Goal: Navigation & Orientation: Find specific page/section

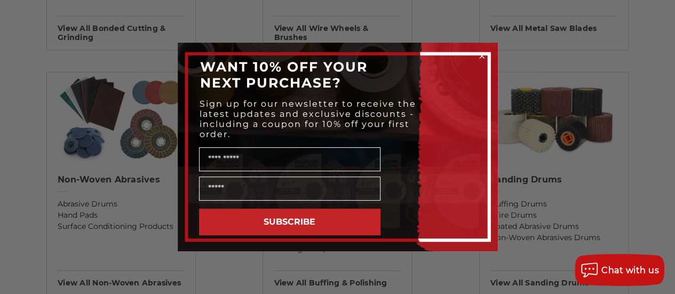
scroll to position [1564, 0]
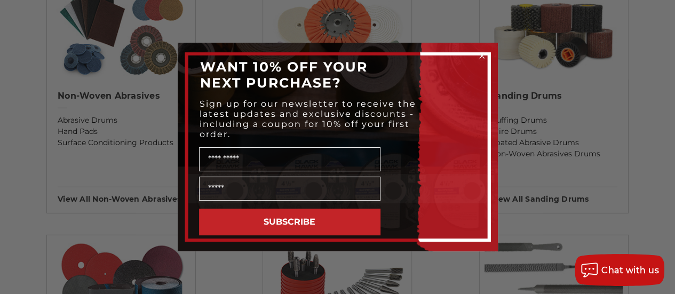
click at [482, 57] on circle "Close dialog" at bounding box center [481, 56] width 10 height 10
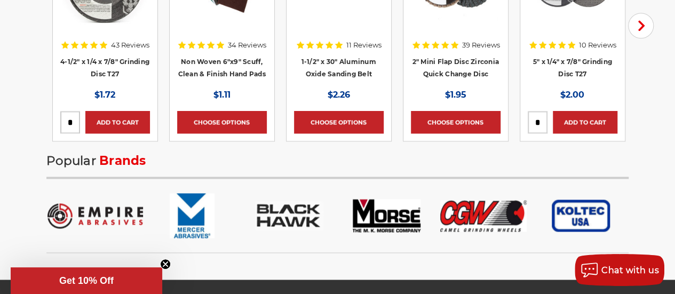
scroll to position [2693, 0]
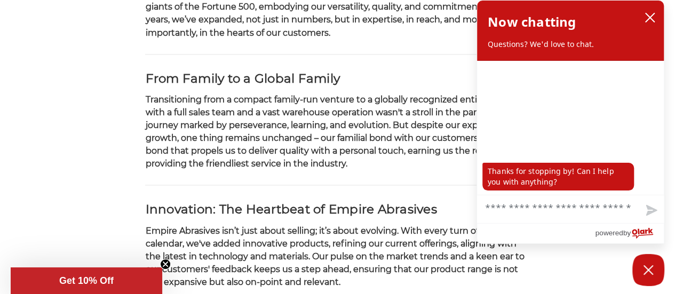
scroll to position [391, 0]
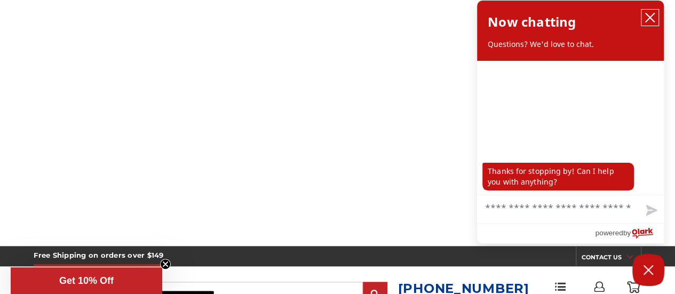
click at [648, 21] on icon "close chatbox" at bounding box center [649, 17] width 11 height 11
